Goal: Task Accomplishment & Management: Complete application form

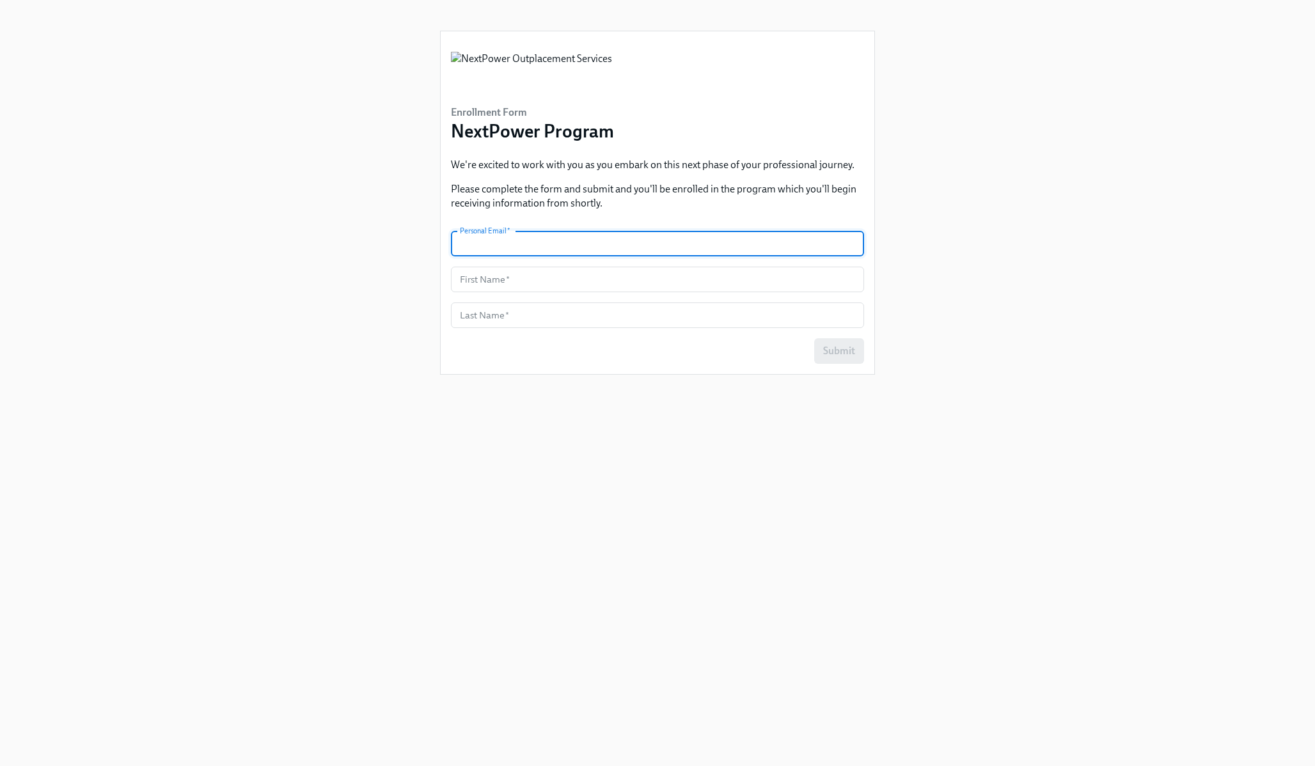
click at [526, 246] on input "text" at bounding box center [657, 244] width 413 height 26
click at [520, 239] on input "mym" at bounding box center [657, 244] width 413 height 26
type input "m"
type input "[EMAIL_ADDRESS][DOMAIN_NAME]"
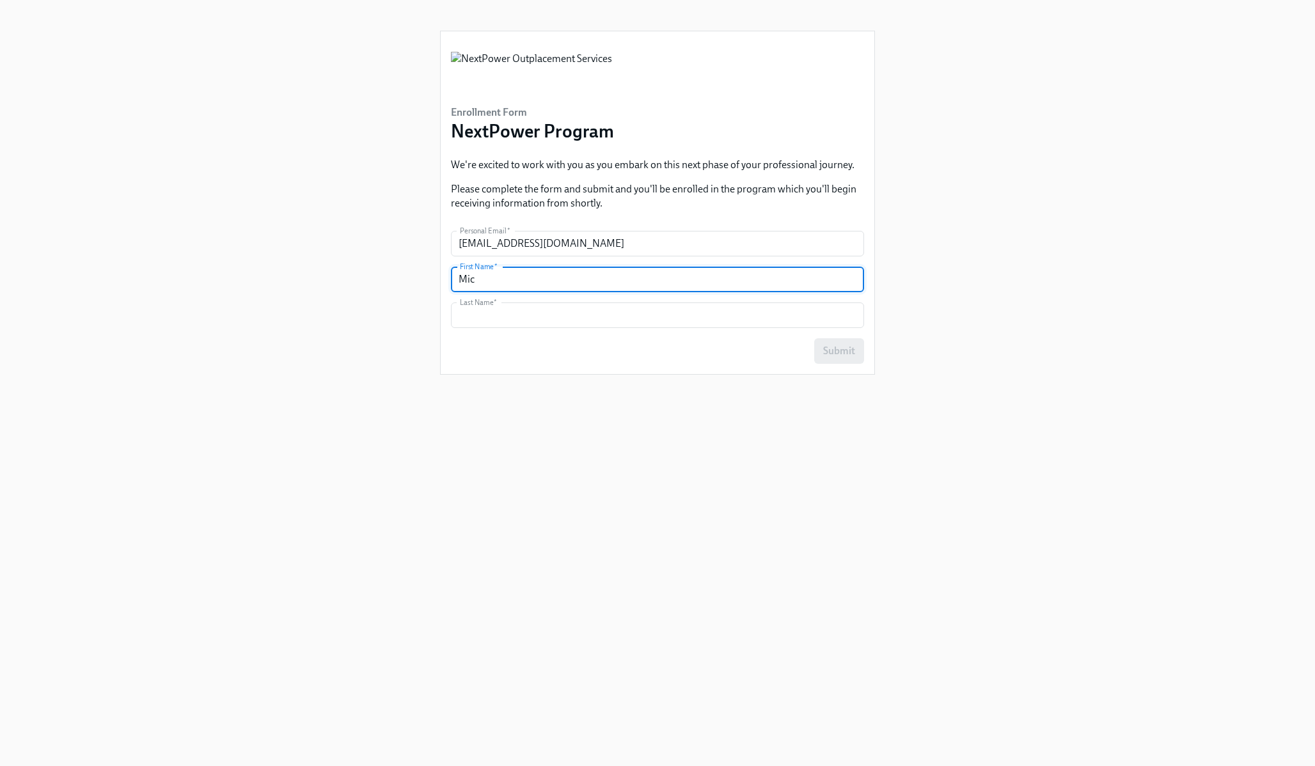
type input "[PERSON_NAME]"
click at [832, 358] on button "Submit" at bounding box center [839, 351] width 50 height 26
